Goal: Task Accomplishment & Management: Manage account settings

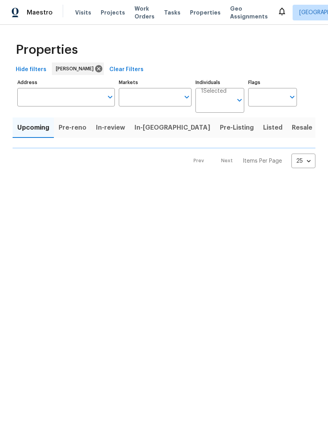
type input "100"
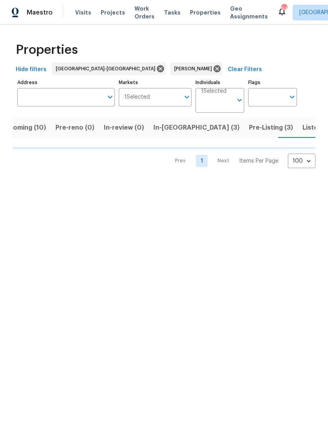
scroll to position [0, 18]
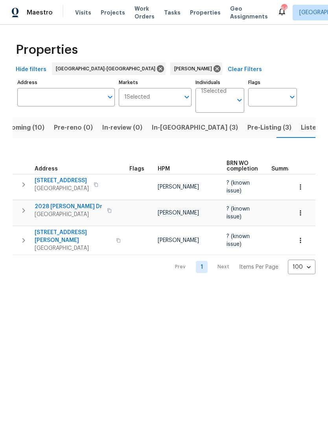
click at [29, 127] on span "Upcoming (10)" at bounding box center [22, 127] width 46 height 11
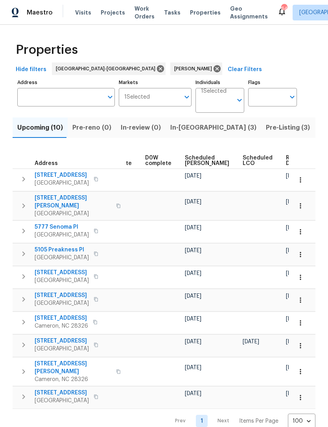
scroll to position [0, 198]
click at [191, 157] on span "Scheduled COE" at bounding box center [207, 160] width 44 height 11
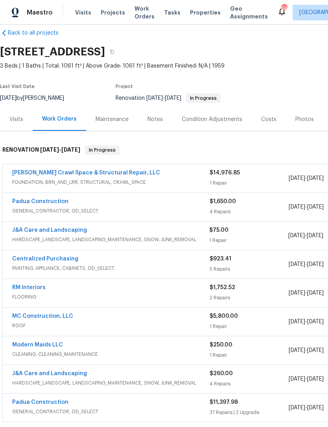
scroll to position [11, 0]
click at [62, 228] on link "J&A Care and Landscaping" at bounding box center [49, 229] width 75 height 5
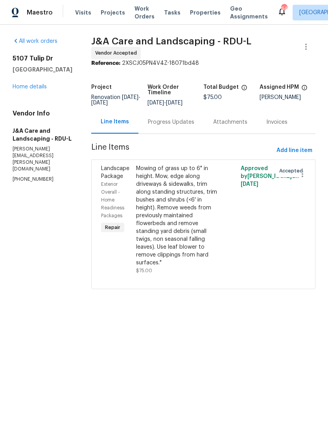
click at [190, 125] on div "Progress Updates" at bounding box center [171, 122] width 46 height 8
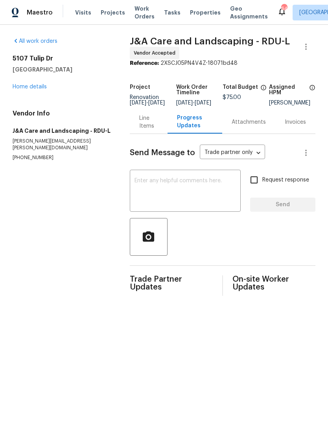
click at [154, 180] on div "x ​" at bounding box center [185, 192] width 111 height 40
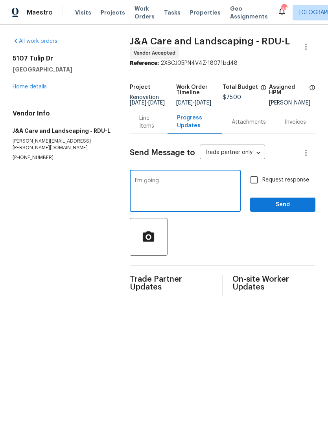
type textarea "I’m going"
click at [21, 85] on link "Home details" at bounding box center [30, 86] width 34 height 5
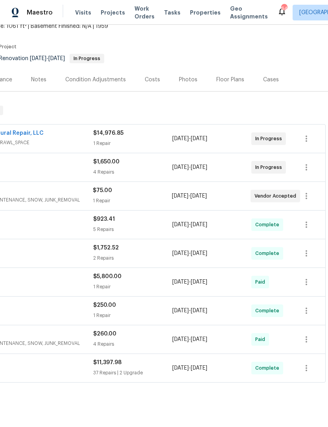
scroll to position [51, 116]
click at [306, 196] on icon "button" at bounding box center [306, 196] width 2 height 6
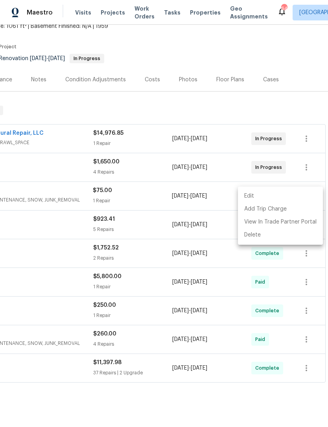
click at [249, 190] on li "Edit" at bounding box center [280, 196] width 85 height 13
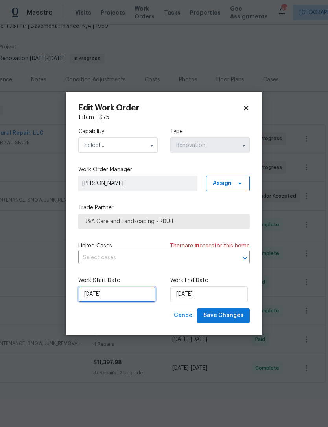
click at [119, 292] on input "[DATE]" at bounding box center [116, 294] width 77 height 16
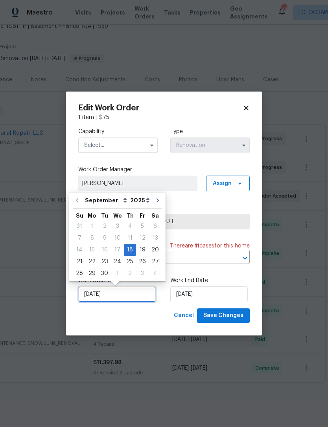
scroll to position [15, 0]
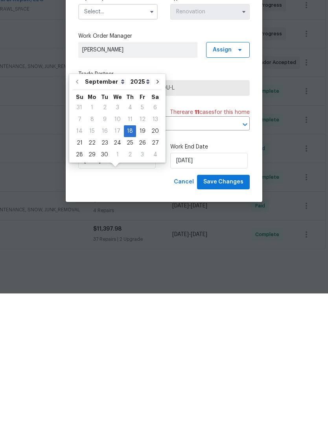
click at [155, 179] on span "[PERSON_NAME]" at bounding box center [137, 183] width 111 height 8
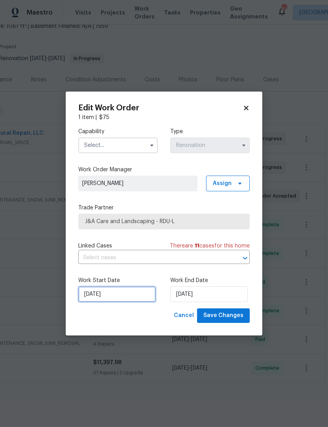
click at [119, 295] on input "[DATE]" at bounding box center [116, 294] width 77 height 16
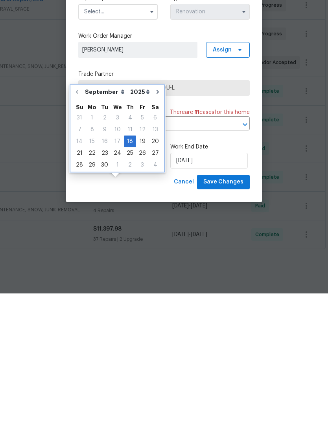
click at [156, 218] on button "Go to next month" at bounding box center [158, 226] width 12 height 16
type input "10/18/2025"
select select "9"
type input "10/18/2025"
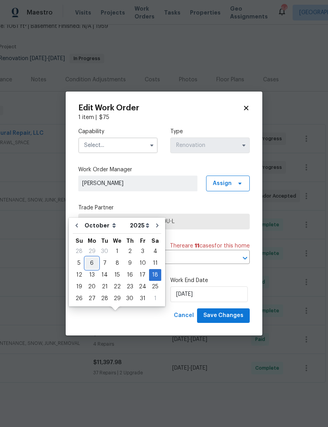
click at [92, 258] on div "6" at bounding box center [91, 263] width 13 height 11
type input "[DATE]"
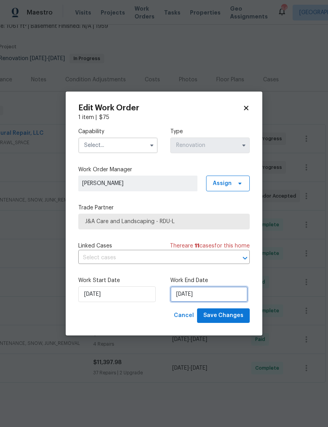
click at [199, 293] on input "10/18/2025" at bounding box center [208, 294] width 77 height 16
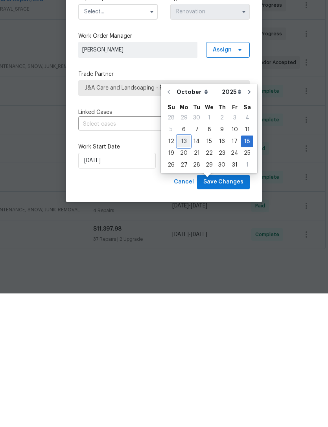
click at [182, 269] on div "13" at bounding box center [183, 274] width 13 height 11
type input "[DATE]"
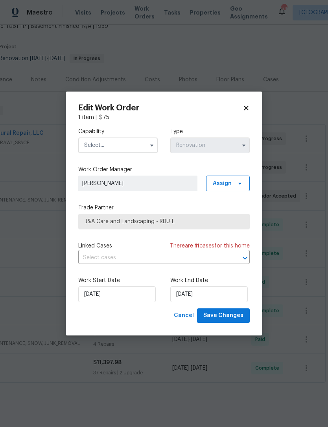
click at [112, 145] on input "text" at bounding box center [117, 145] width 79 height 16
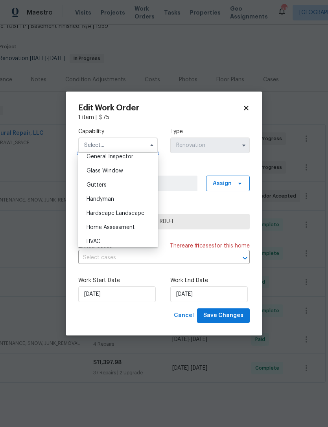
scroll to position [415, 0]
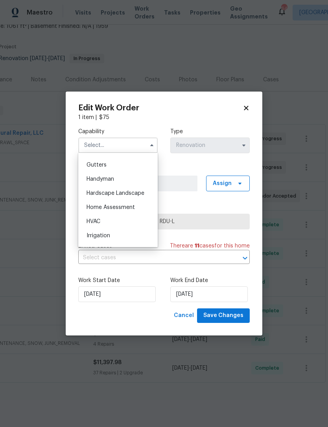
click at [136, 191] on span "Hardscape Landscape" at bounding box center [115, 192] width 58 height 5
type input "Hardscape Landscape"
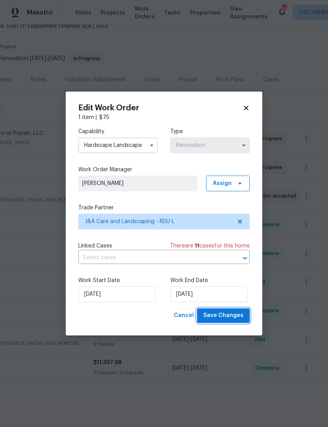
click at [228, 312] on span "Save Changes" at bounding box center [223, 316] width 40 height 10
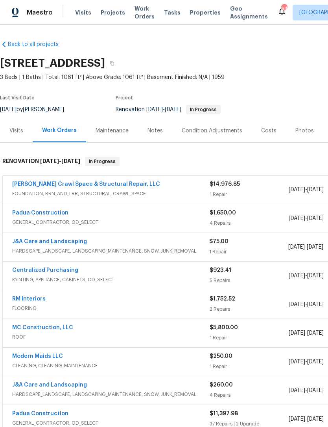
scroll to position [0, 0]
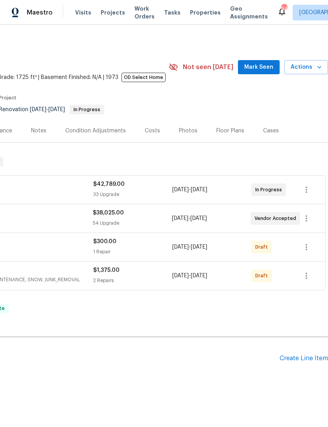
scroll to position [0, 116]
click at [257, 66] on span "Mark Seen" at bounding box center [258, 67] width 29 height 10
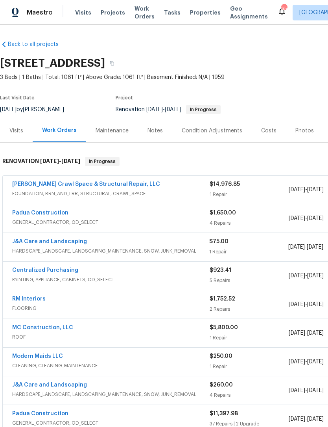
click at [30, 181] on link "[PERSON_NAME] Crawl Space & Structural Repair, LLC" at bounding box center [86, 183] width 148 height 5
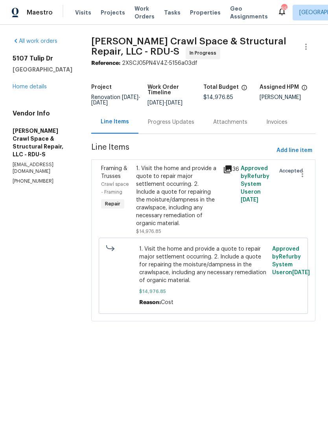
click at [187, 126] on div "Progress Updates" at bounding box center [171, 122] width 46 height 8
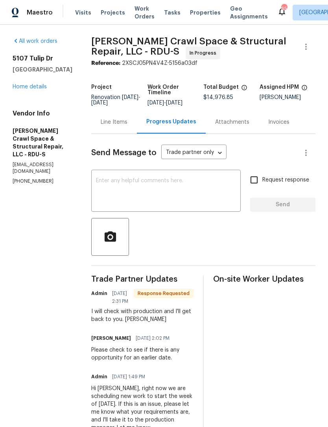
click at [27, 84] on link "Home details" at bounding box center [30, 86] width 34 height 5
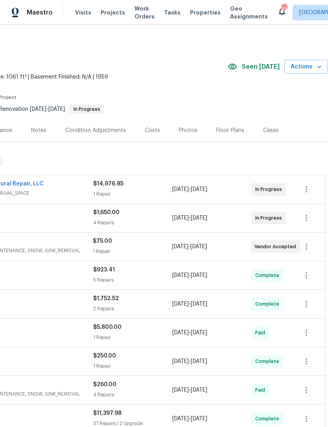
scroll to position [0, 116]
click at [307, 186] on icon "button" at bounding box center [305, 189] width 9 height 9
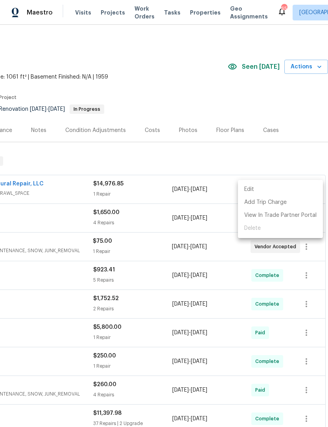
click at [251, 185] on li "Edit" at bounding box center [280, 189] width 85 height 13
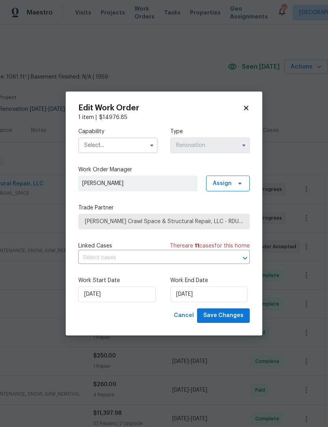
click at [129, 145] on input "text" at bounding box center [117, 145] width 79 height 16
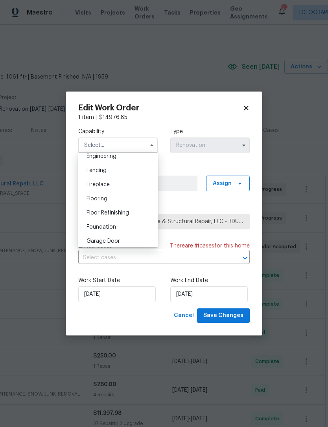
scroll to position [271, 0]
click at [128, 222] on div "Foundation" at bounding box center [117, 224] width 75 height 14
type input "Foundation"
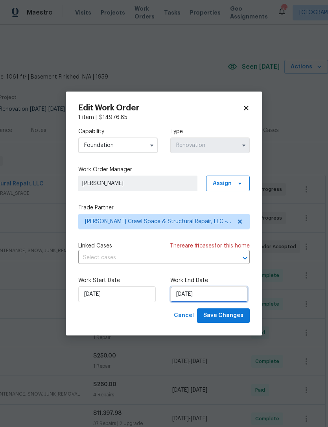
click at [194, 293] on input "[DATE]" at bounding box center [208, 294] width 77 height 16
select select "8"
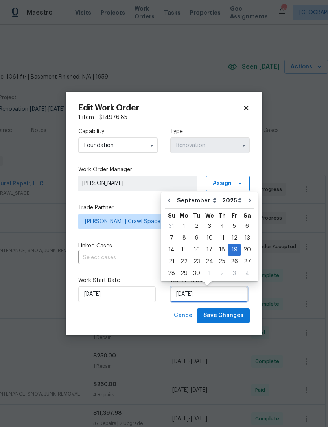
scroll to position [15, 0]
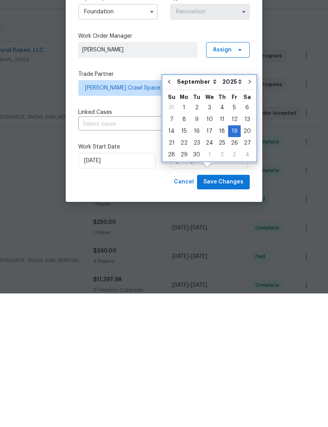
click at [248, 213] on icon "Go to next month" at bounding box center [249, 215] width 2 height 4
type input "10/19/2025"
select select "9"
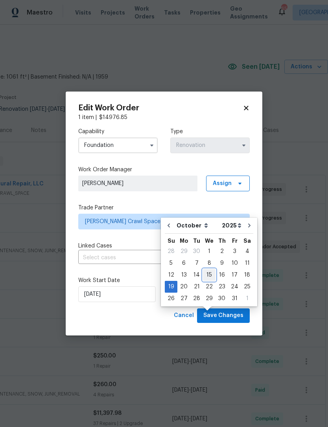
click at [207, 269] on div "15" at bounding box center [209, 274] width 13 height 11
type input "10/15/2025"
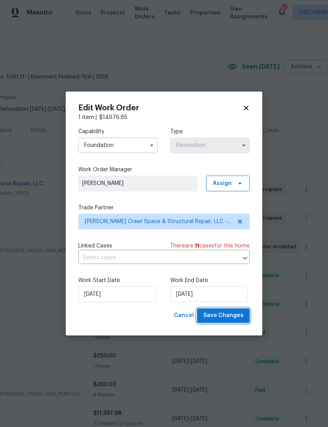
click at [232, 314] on span "Save Changes" at bounding box center [223, 316] width 40 height 10
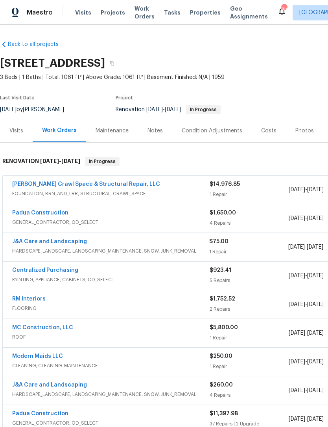
click at [267, 129] on div "Costs" at bounding box center [268, 131] width 15 height 8
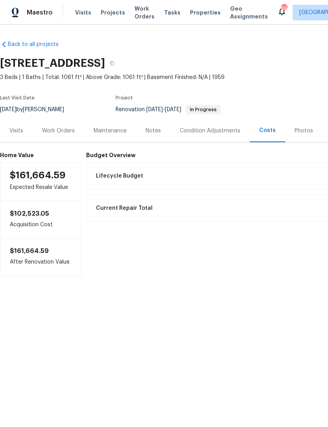
click at [59, 127] on div "Work Orders" at bounding box center [58, 131] width 33 height 8
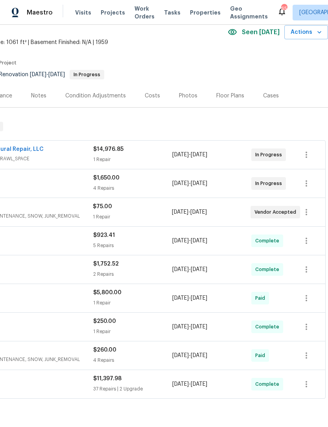
scroll to position [36, 116]
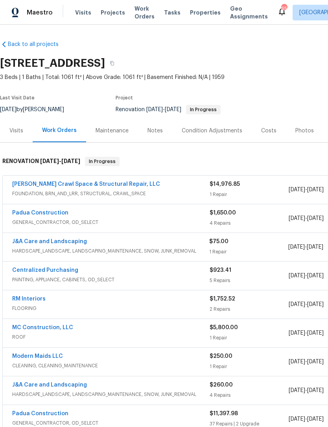
click at [155, 129] on div "Notes" at bounding box center [154, 131] width 15 height 8
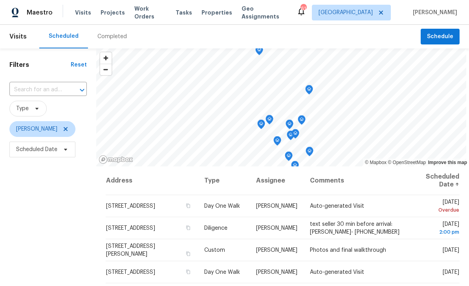
click at [110, 32] on div "Completed" at bounding box center [112, 37] width 48 height 24
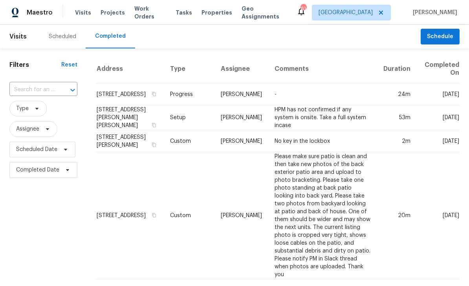
click at [68, 86] on icon "Open" at bounding box center [72, 89] width 9 height 9
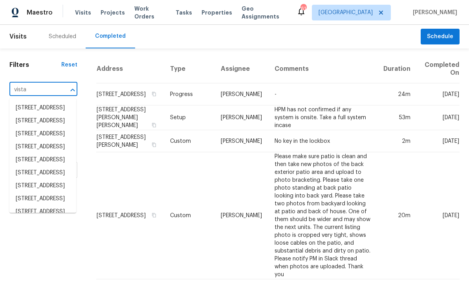
click at [44, 88] on input "vista" at bounding box center [32, 90] width 46 height 12
type input "vista Dr"
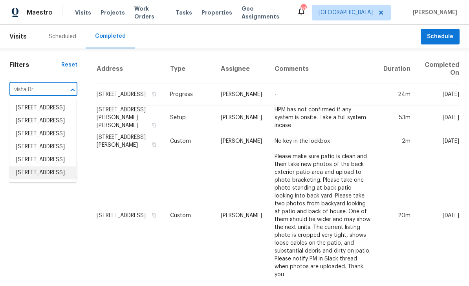
click at [37, 179] on li "521 Vista Dr, Fayetteville, NC 28305" at bounding box center [42, 172] width 67 height 13
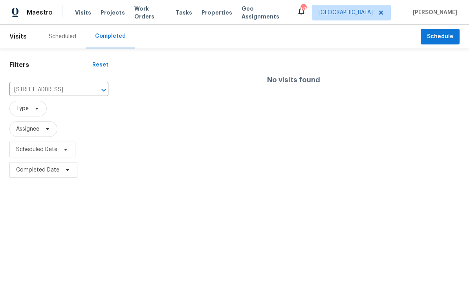
click at [60, 37] on div "Scheduled" at bounding box center [62, 37] width 27 height 8
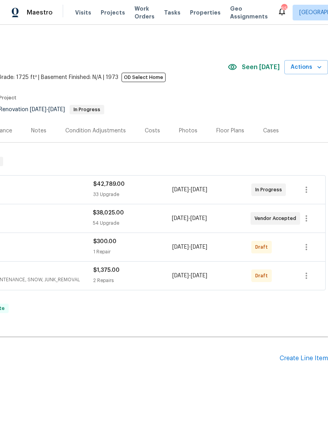
scroll to position [0, 116]
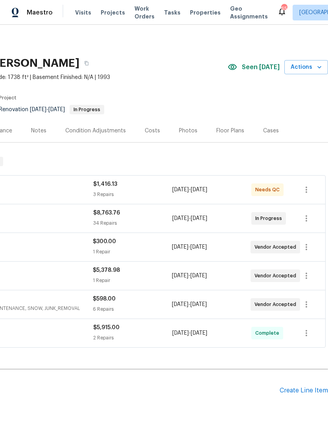
scroll to position [0, 116]
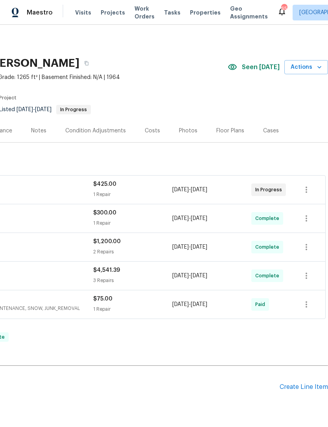
scroll to position [0, 116]
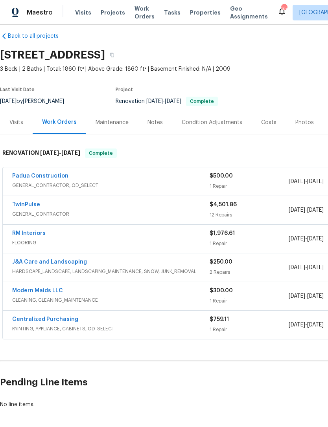
scroll to position [9, 0]
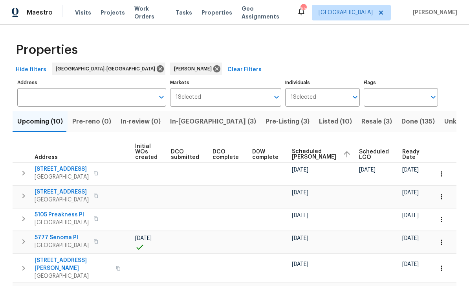
scroll to position [0, 66]
